Goal: Navigation & Orientation: Find specific page/section

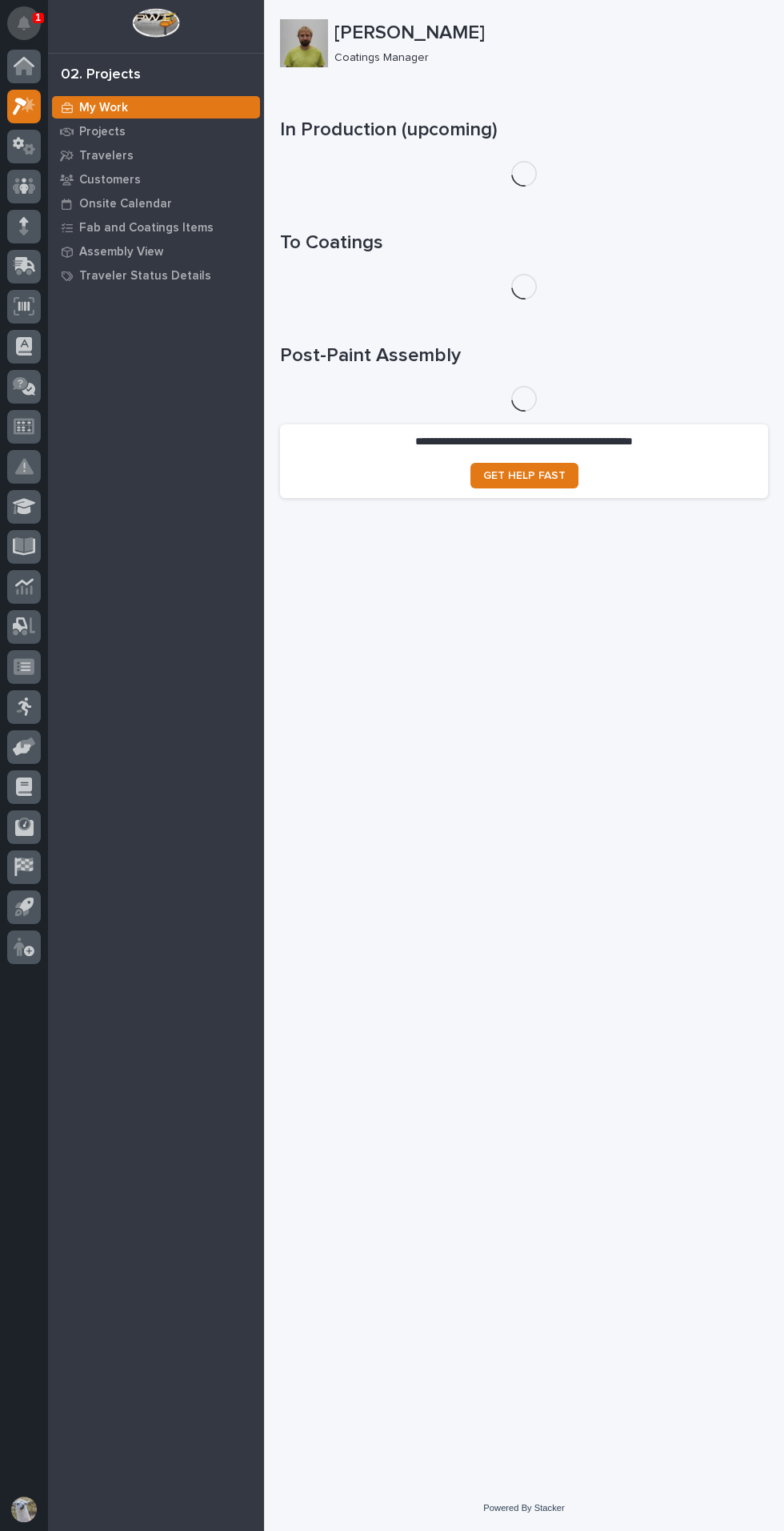
click at [25, 23] on icon "Notifications" at bounding box center [24, 23] width 13 height 14
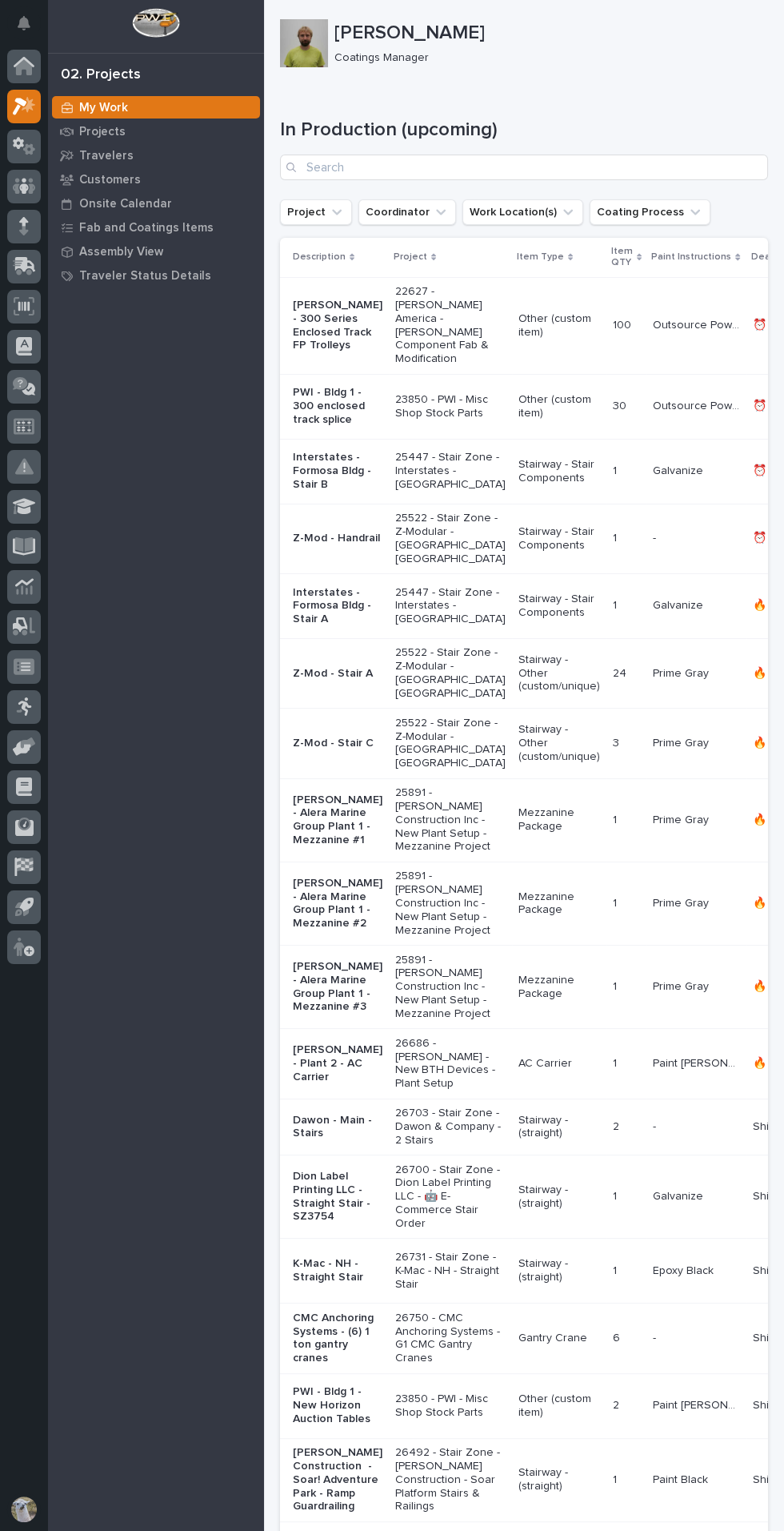
click at [605, 86] on div "Loading... Saving… In Production (upcoming) Project Coordinator Work Location(s…" at bounding box center [524, 944] width 488 height 1715
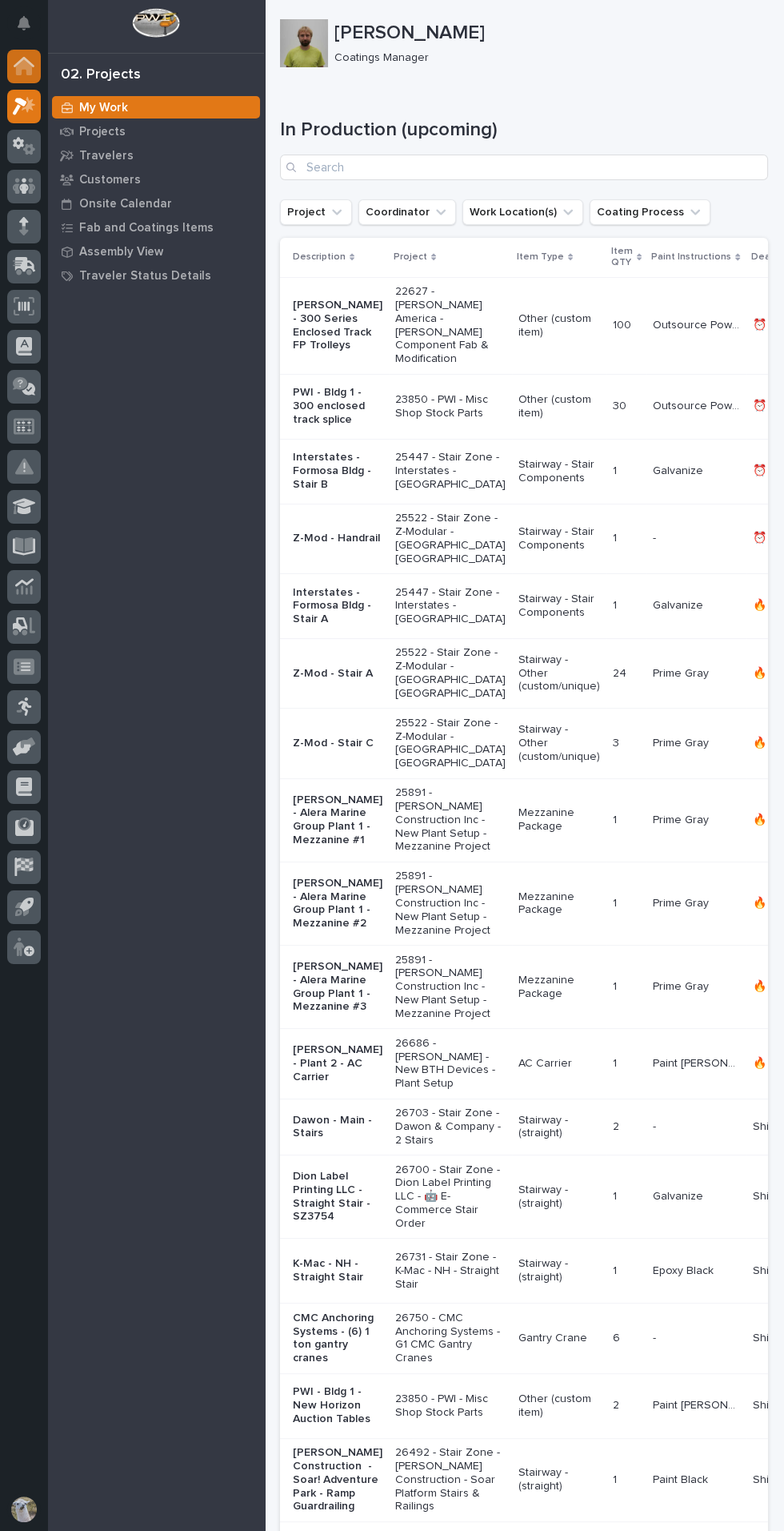
click at [25, 66] on icon at bounding box center [24, 67] width 16 height 16
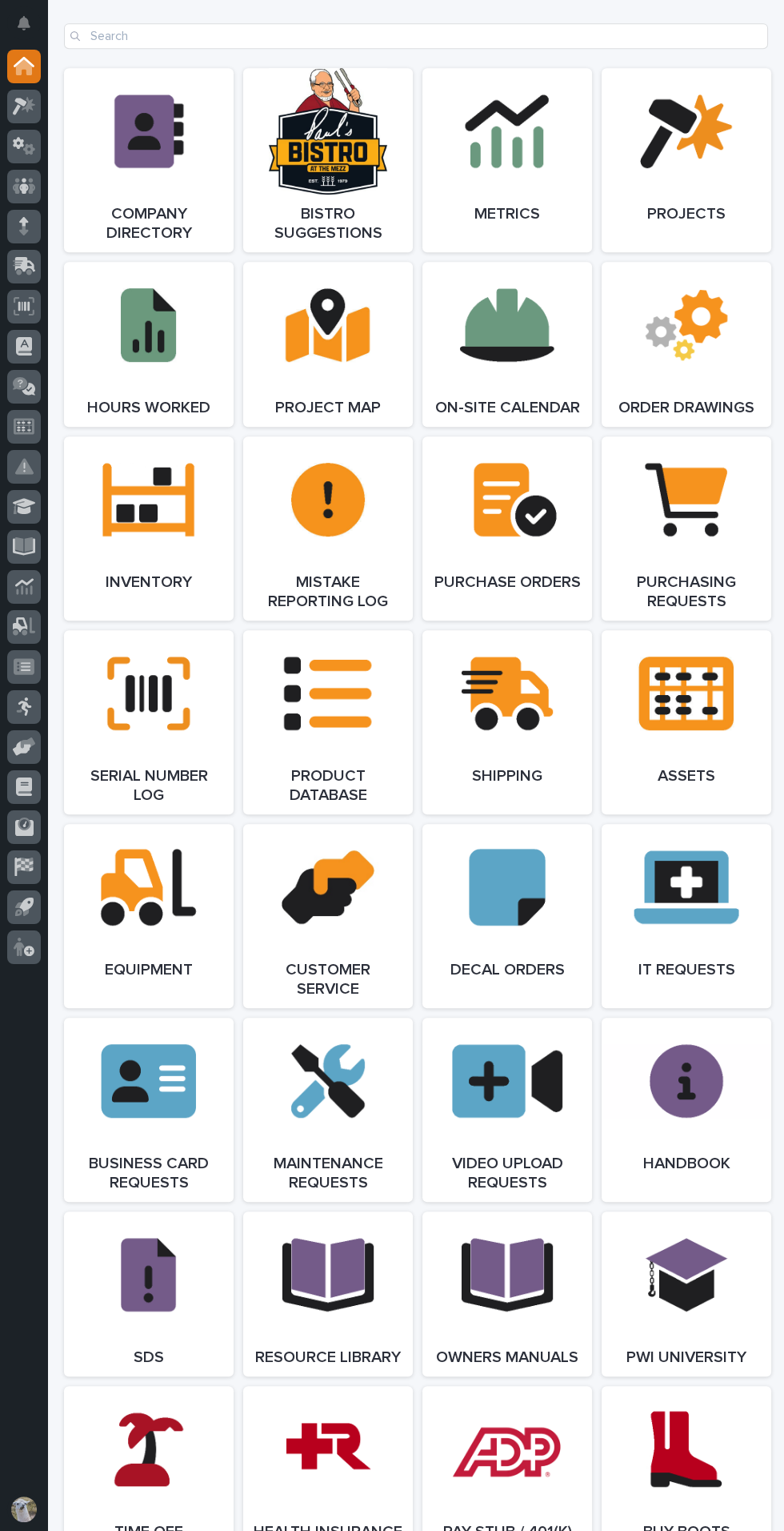
scroll to position [1759, 0]
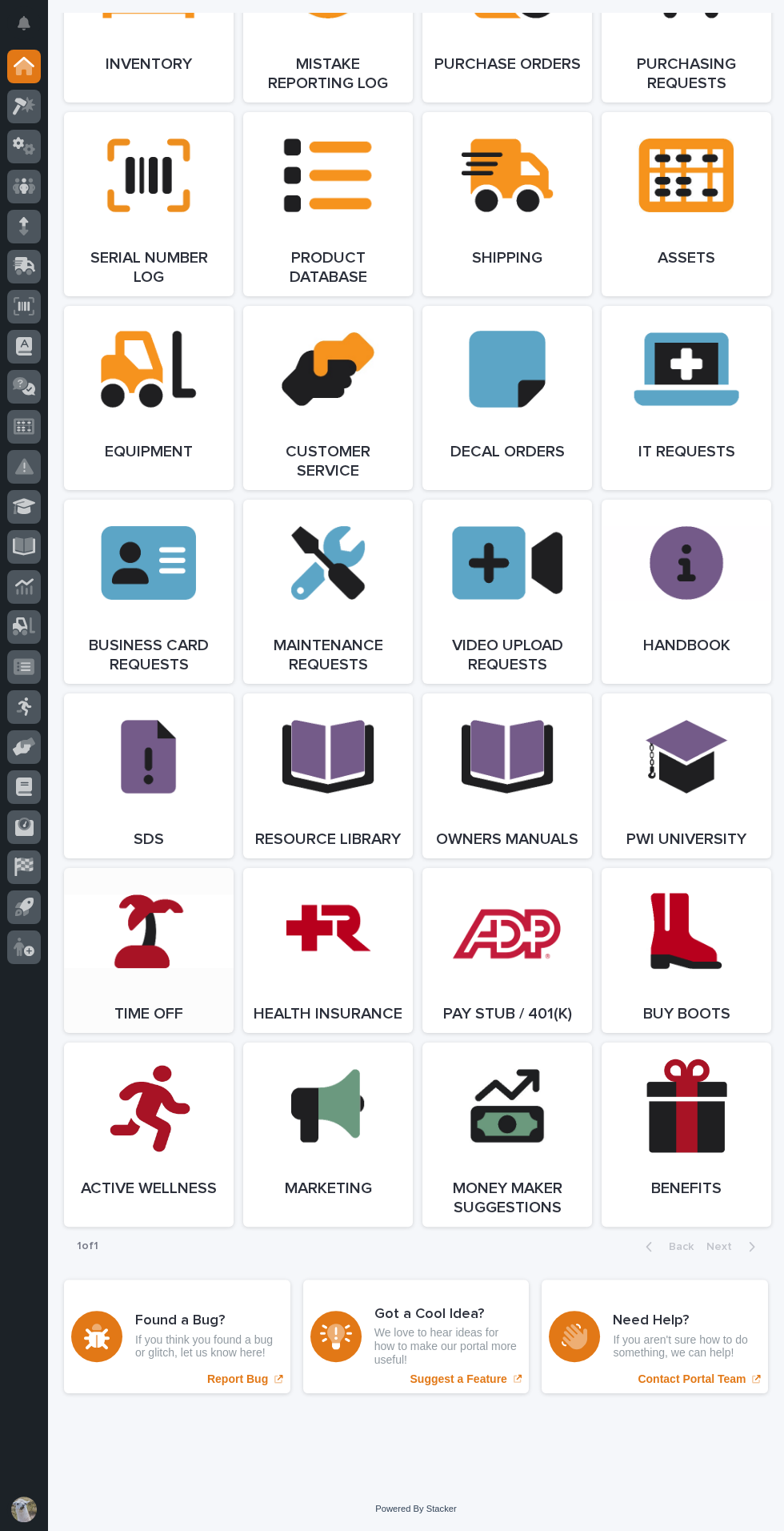
click at [121, 946] on link "Open Link" at bounding box center [149, 950] width 170 height 165
